Goal: Transaction & Acquisition: Purchase product/service

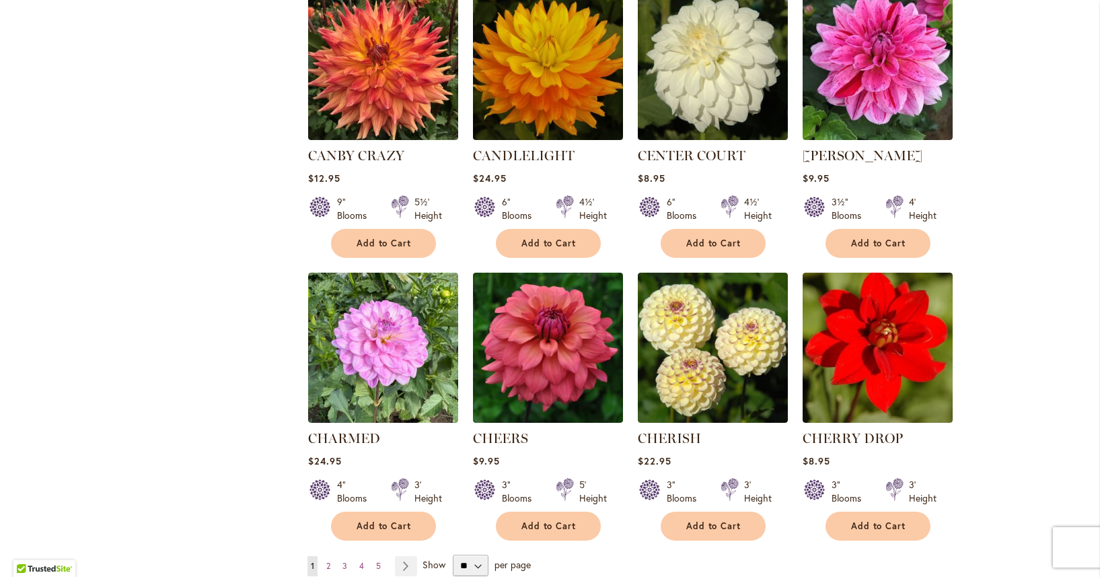
scroll to position [4370, 0]
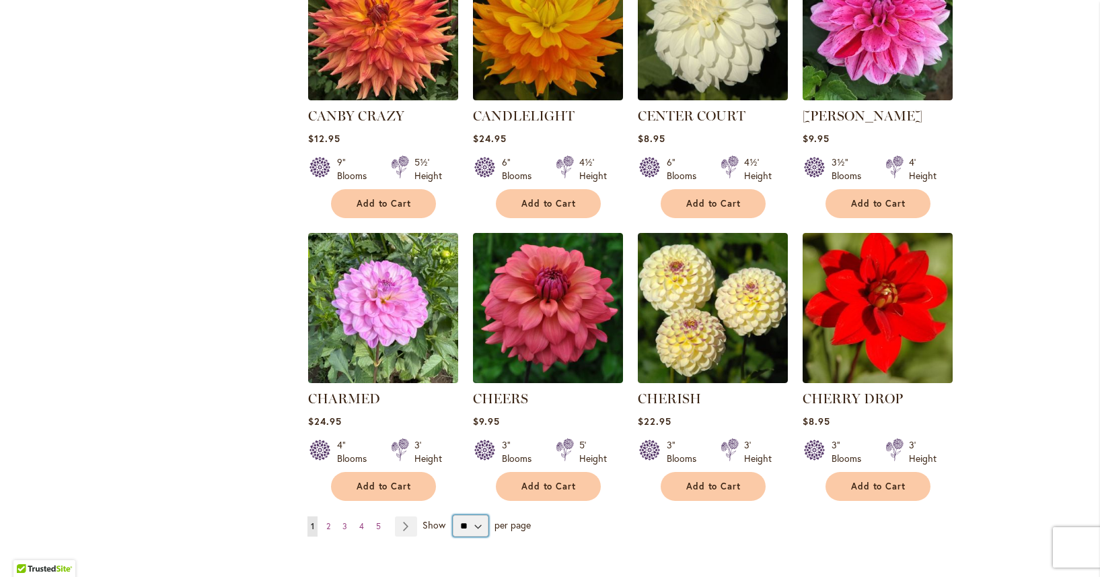
click at [480, 515] on select "** ** ** **" at bounding box center [471, 526] width 36 height 22
click at [453, 515] on select "** ** ** **" at bounding box center [471, 526] width 36 height 22
click at [402, 516] on link "Page Next" at bounding box center [406, 526] width 22 height 20
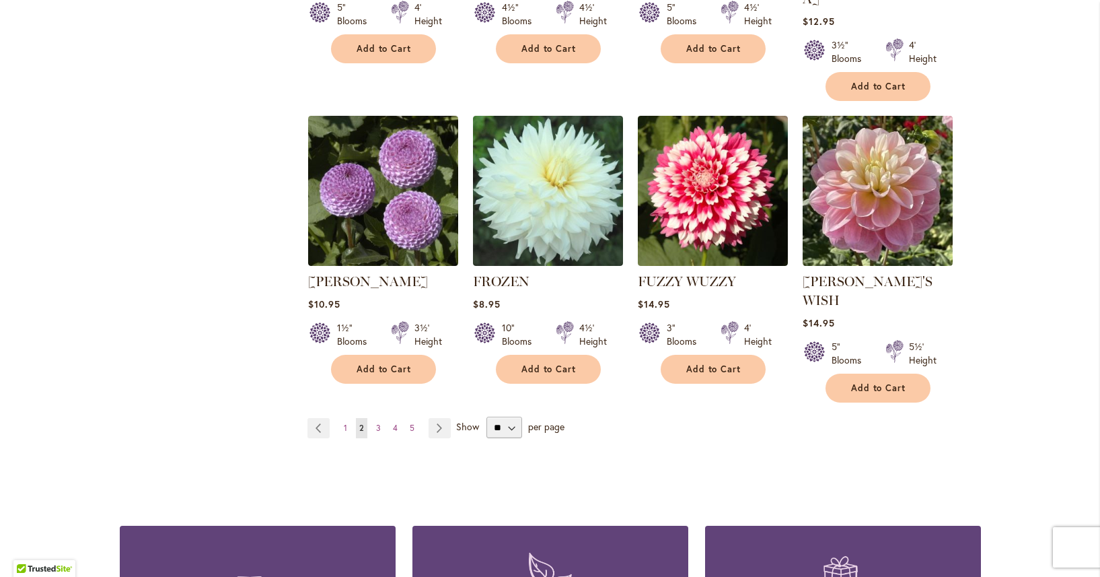
scroll to position [4521, 0]
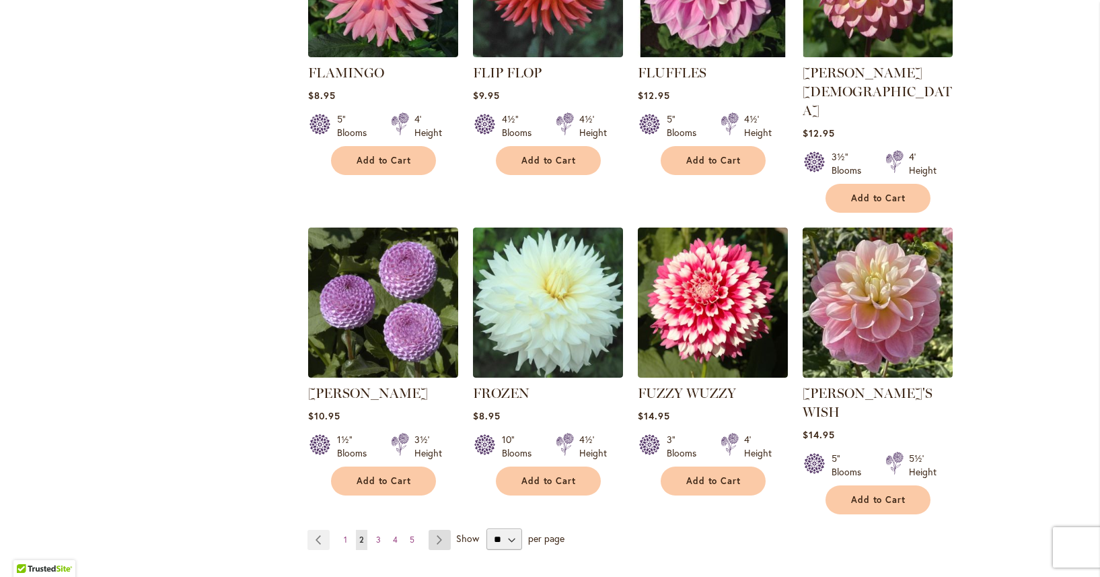
click at [439, 530] on link "Page Next" at bounding box center [440, 540] width 22 height 20
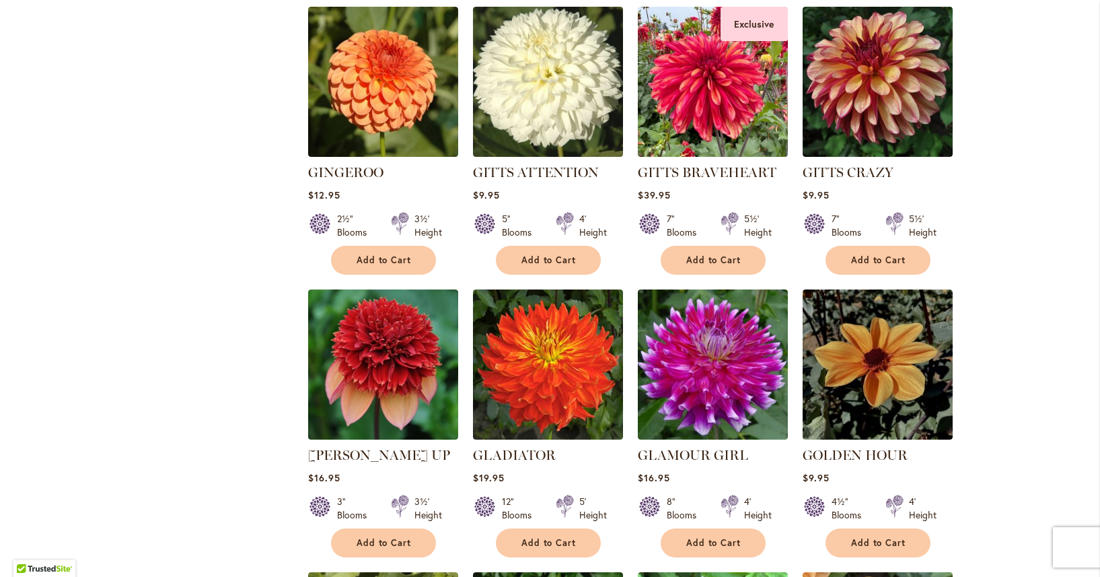
scroll to position [945, 0]
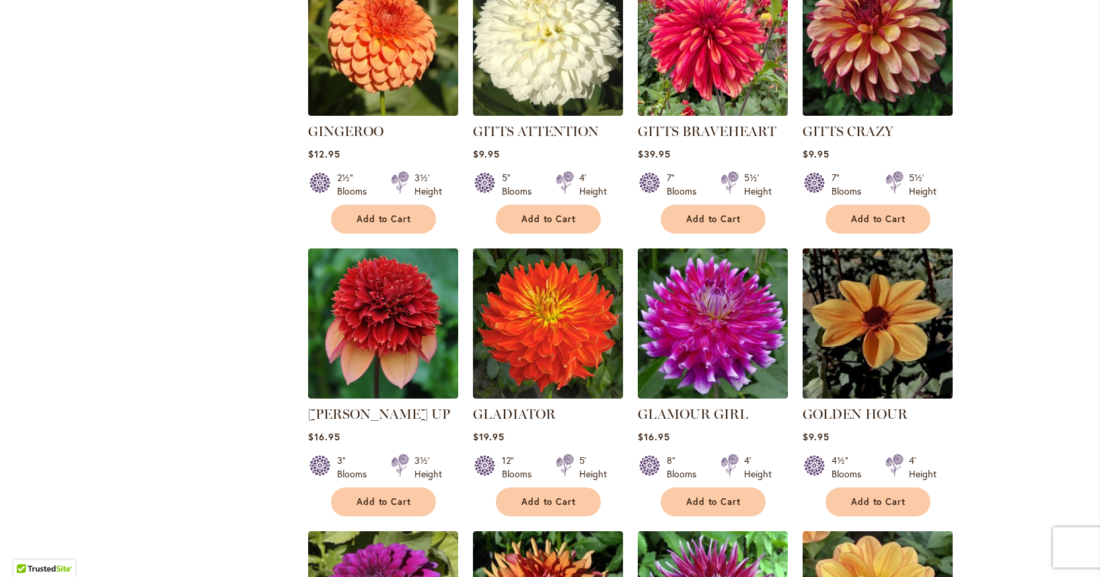
click at [928, 295] on img at bounding box center [877, 322] width 157 height 157
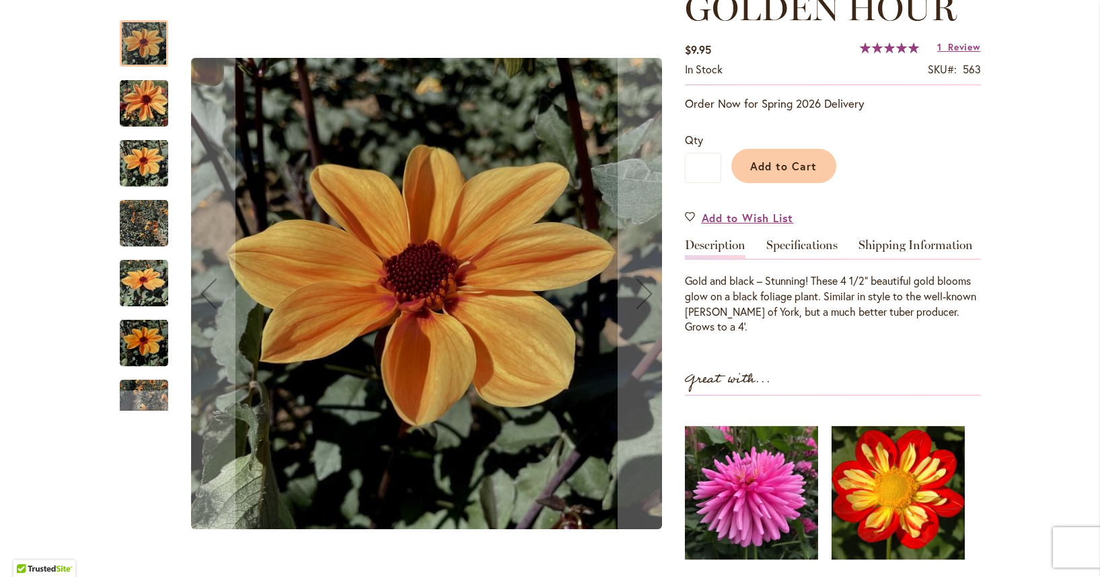
scroll to position [210, 0]
click at [151, 295] on img "Golden Hour" at bounding box center [144, 283] width 48 height 65
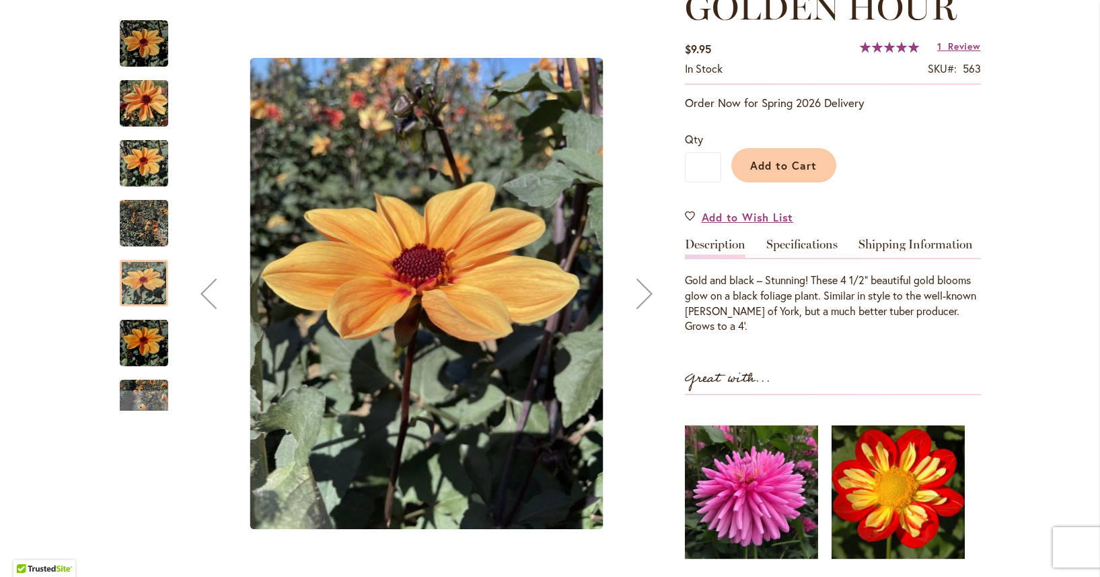
click at [160, 167] on img "Golden Hour" at bounding box center [144, 163] width 48 height 65
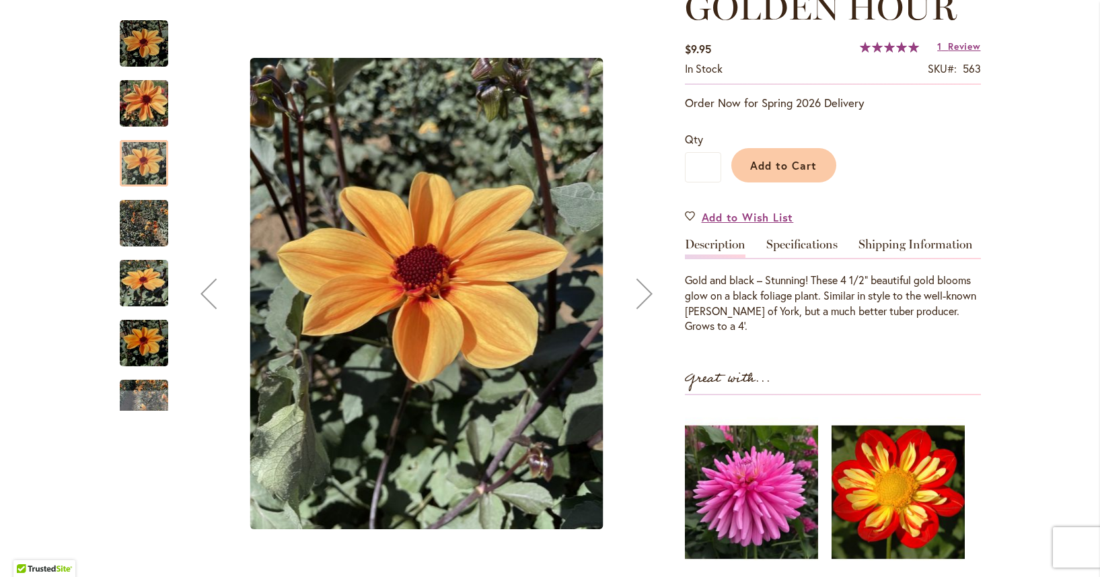
click at [155, 111] on img "Golden Hour" at bounding box center [144, 103] width 48 height 65
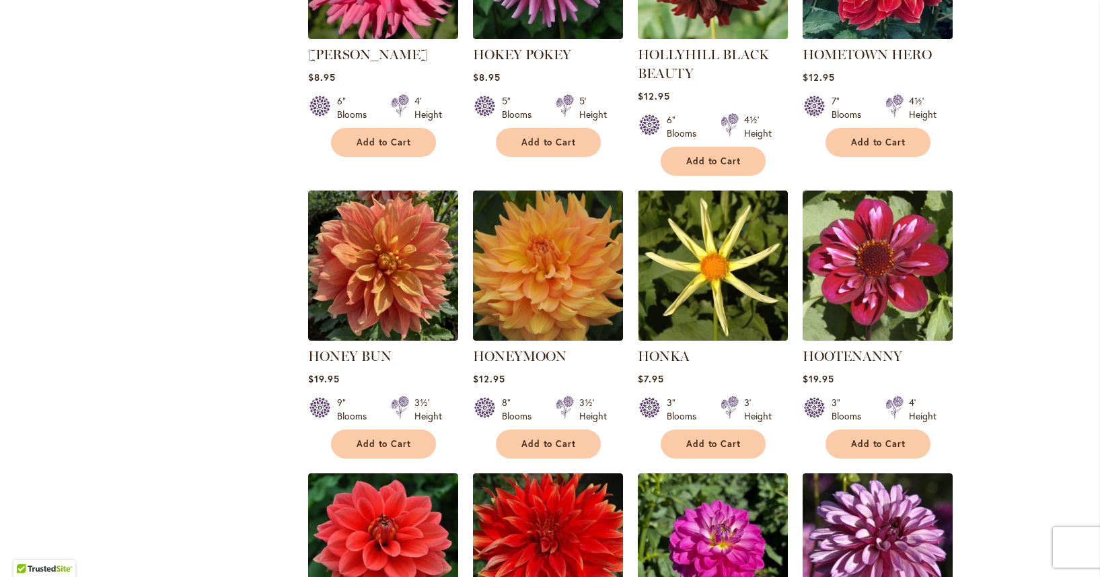
scroll to position [2806, 0]
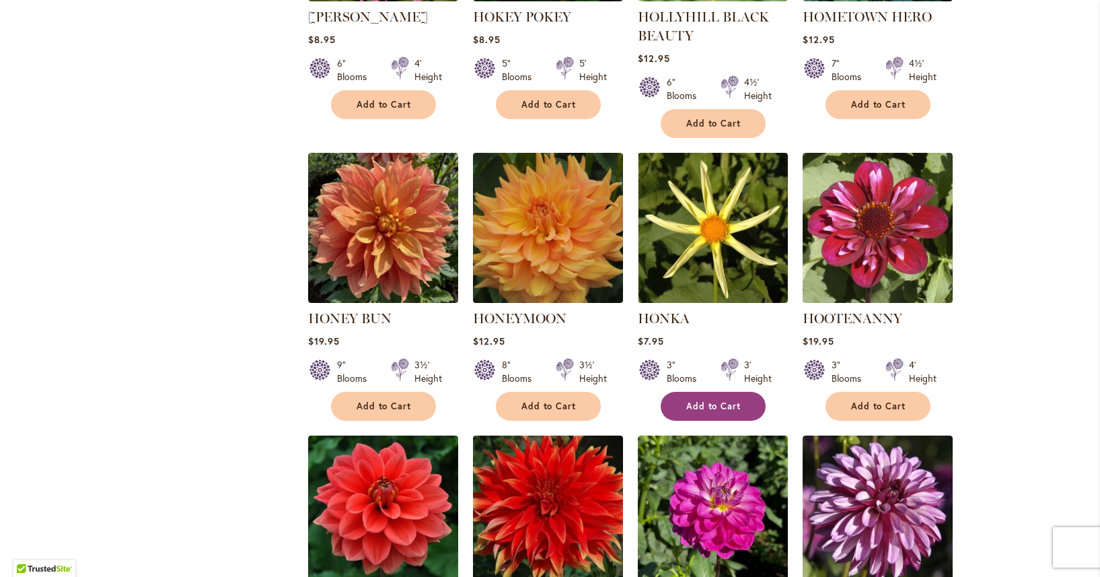
click at [723, 400] on span "Add to Cart" at bounding box center [713, 405] width 55 height 11
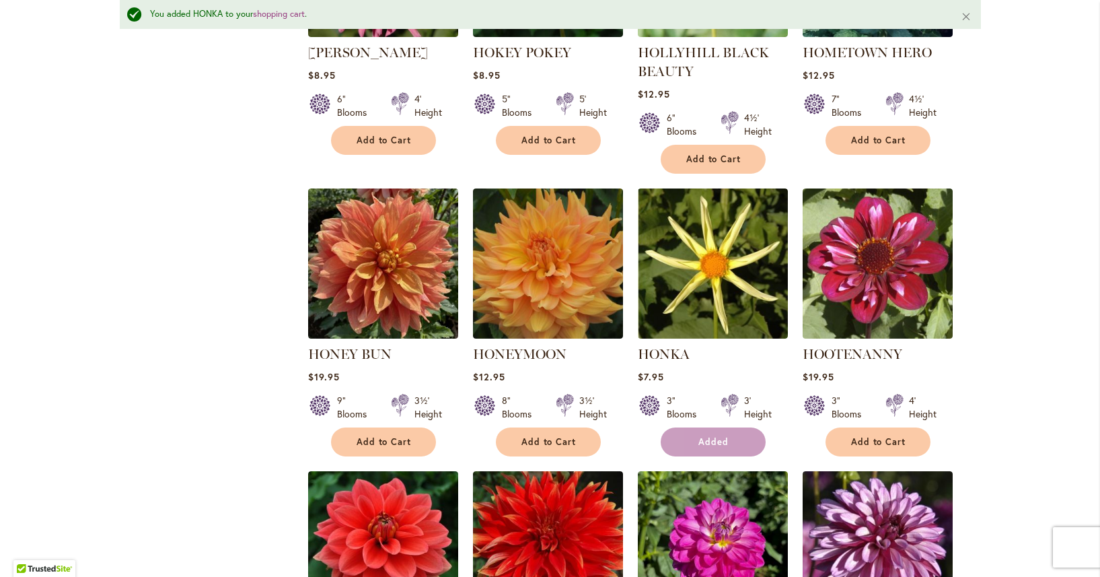
scroll to position [2841, 0]
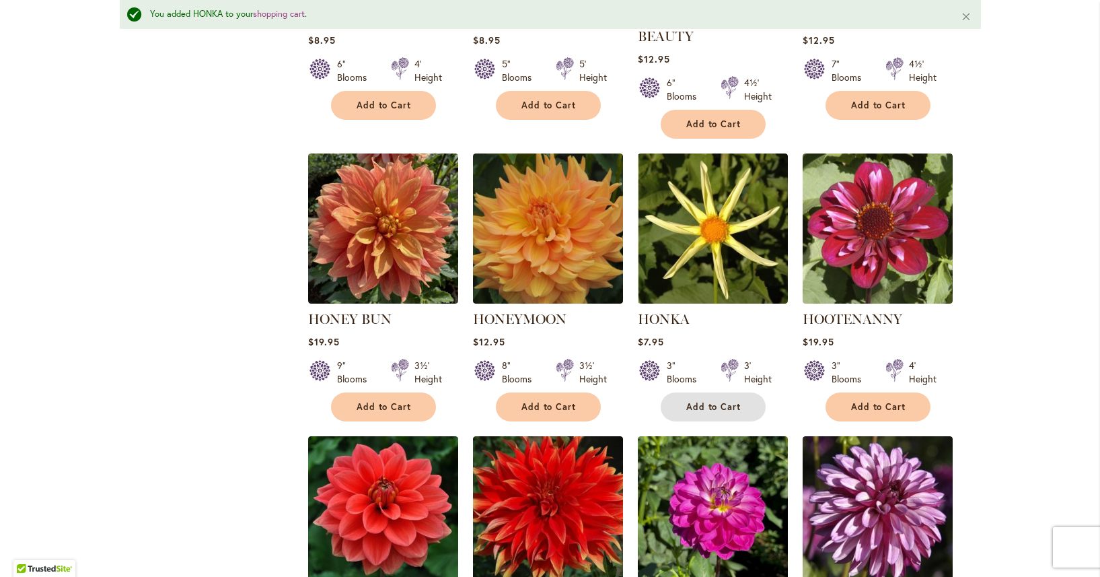
click at [725, 401] on span "Add to Cart" at bounding box center [713, 406] width 55 height 11
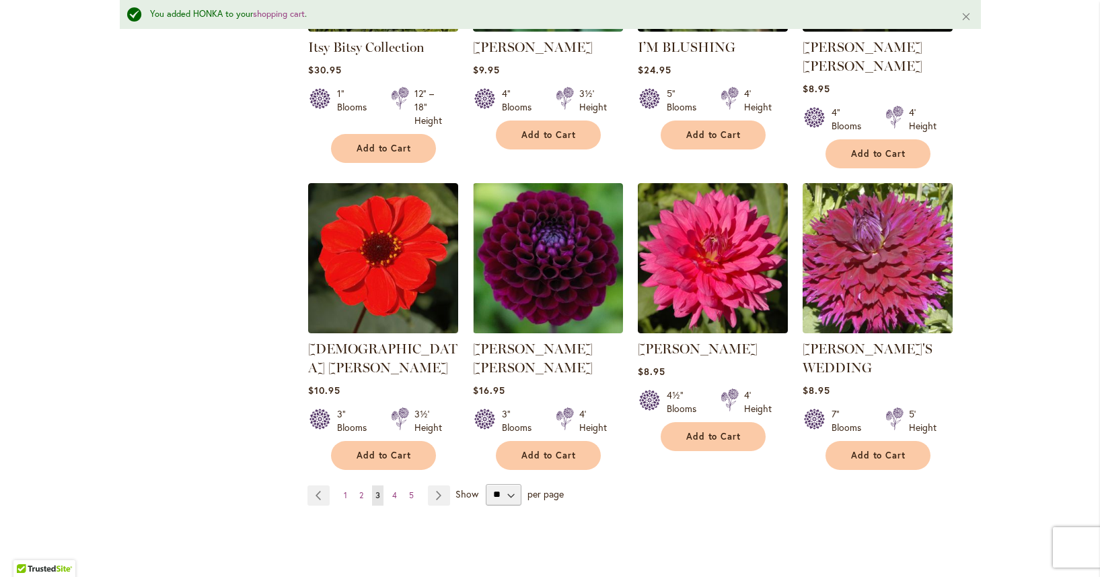
scroll to position [4826, 0]
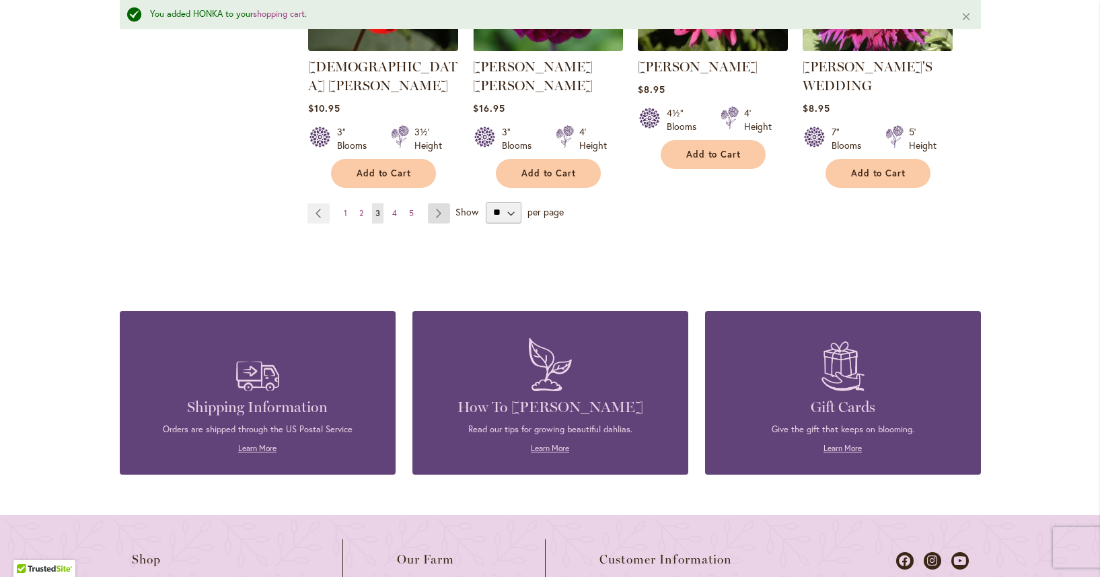
click at [444, 203] on link "Page Next" at bounding box center [439, 213] width 22 height 20
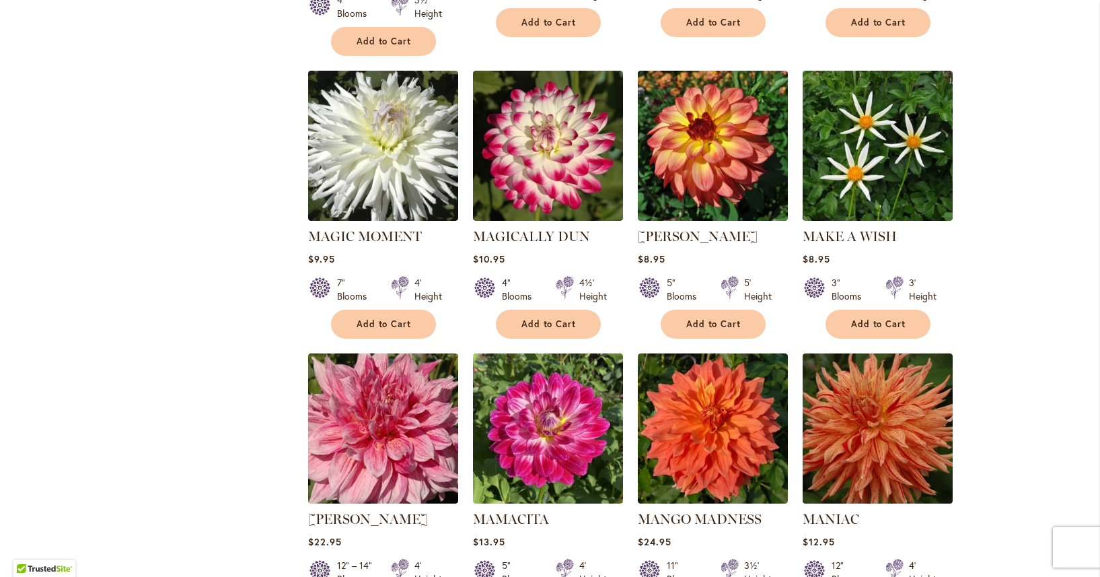
scroll to position [2859, 0]
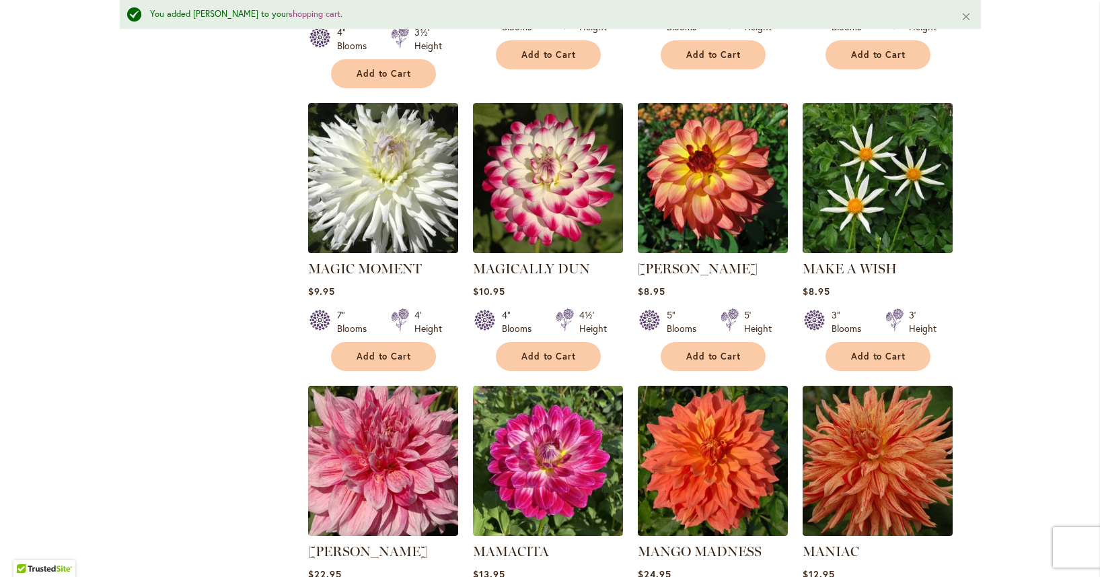
scroll to position [2894, 0]
